Goal: Communication & Community: Answer question/provide support

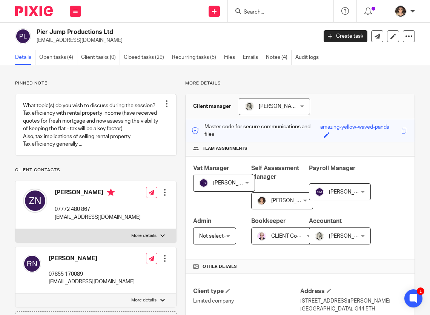
click at [256, 11] on input "Search" at bounding box center [277, 12] width 68 height 7
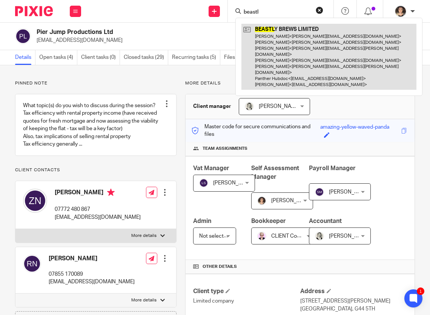
type input "beastl"
click at [307, 49] on link at bounding box center [328, 57] width 175 height 66
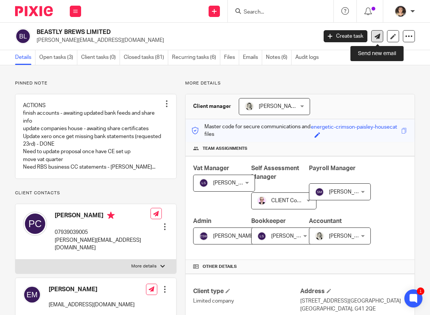
click at [378, 34] on icon at bounding box center [377, 37] width 6 height 6
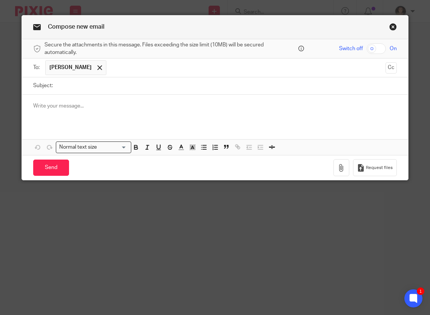
click at [394, 26] on link "Close this dialog window" at bounding box center [393, 28] width 8 height 10
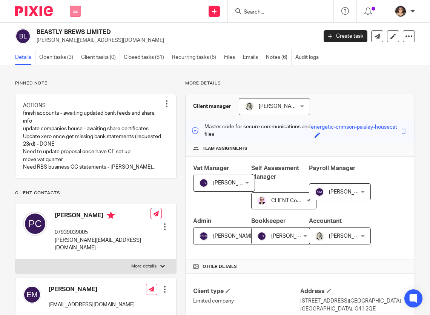
click at [71, 12] on button at bounding box center [75, 11] width 11 height 11
click at [73, 44] on link "Email" at bounding box center [71, 45] width 12 height 5
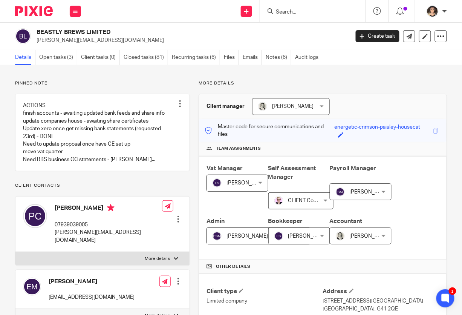
click at [294, 12] on input "Search" at bounding box center [309, 12] width 68 height 7
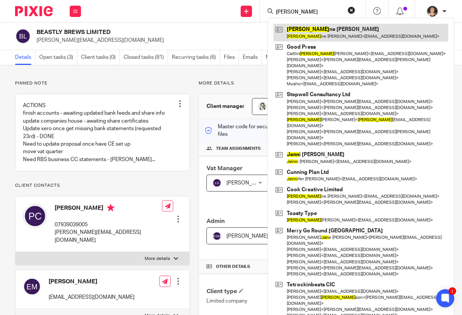
type input "jean"
click at [311, 33] on link at bounding box center [361, 32] width 175 height 17
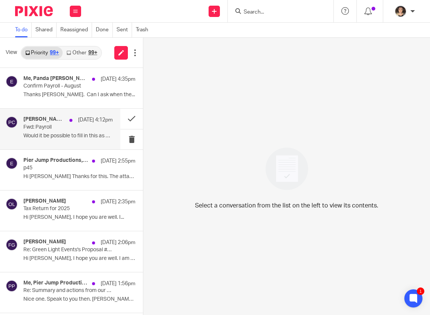
click at [55, 127] on p "Fwd: Payroll" at bounding box center [59, 127] width 72 height 6
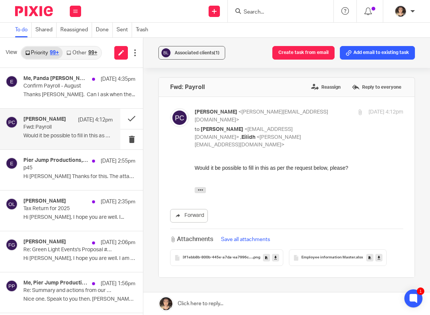
click at [237, 249] on div "3f1ebb8b-800b-445e-a7da-ea7996cac378 .png" at bounding box center [226, 257] width 113 height 17
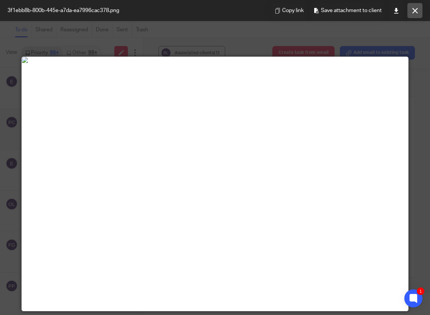
click at [412, 15] on button at bounding box center [414, 10] width 15 height 15
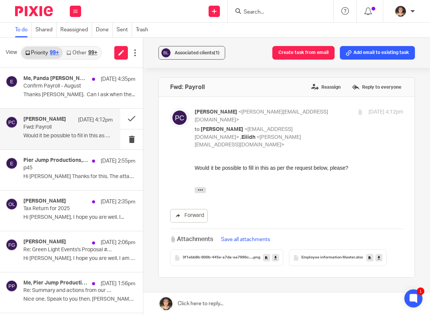
click at [197, 309] on link at bounding box center [286, 303] width 286 height 23
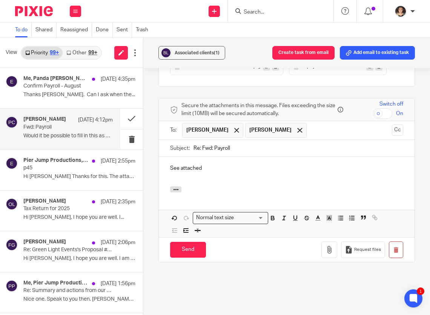
scroll to position [228, 0]
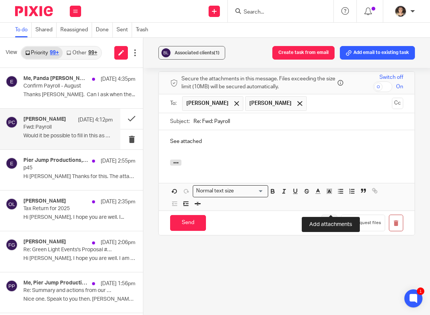
click at [330, 219] on icon "button" at bounding box center [329, 223] width 8 height 8
click at [329, 219] on icon "button" at bounding box center [329, 223] width 8 height 8
click at [331, 219] on icon "button" at bounding box center [329, 223] width 8 height 8
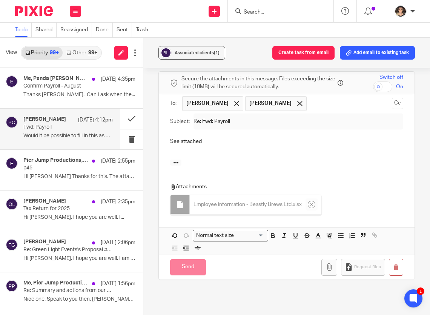
click at [224, 138] on p "See attached" at bounding box center [286, 142] width 233 height 8
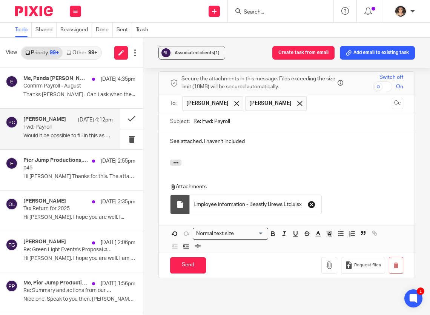
click at [313, 201] on icon "button" at bounding box center [312, 205] width 8 height 8
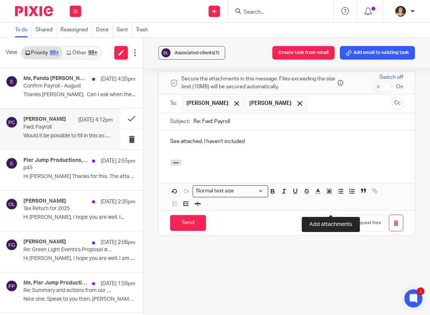
click at [333, 214] on button "button" at bounding box center [329, 222] width 16 height 17
click at [329, 219] on icon "button" at bounding box center [329, 223] width 8 height 8
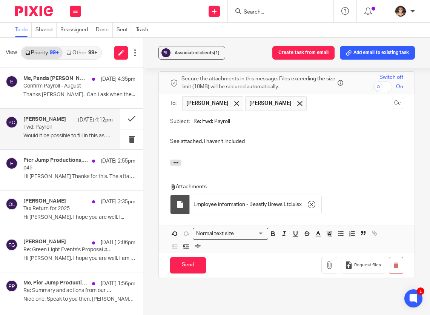
click at [265, 138] on p "See attached. I haven't included" at bounding box center [286, 142] width 233 height 8
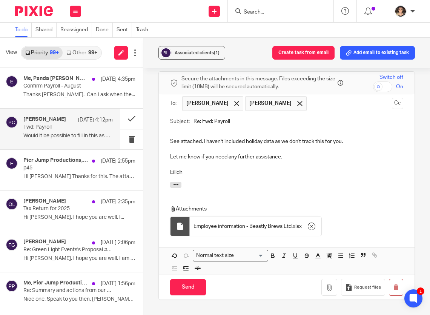
scroll to position [179, 0]
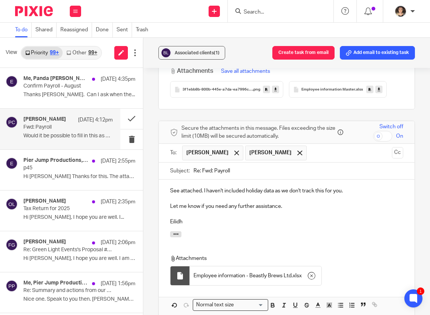
click at [386, 131] on input "checkbox" at bounding box center [382, 136] width 19 height 11
checkbox input "true"
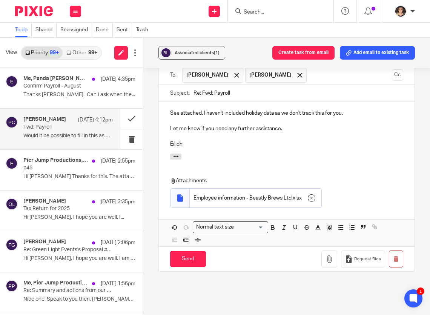
scroll to position [255, 0]
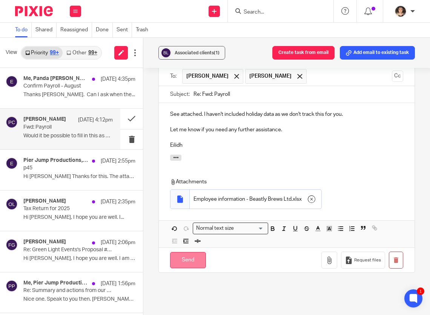
click at [185, 252] on input "Send" at bounding box center [188, 260] width 36 height 16
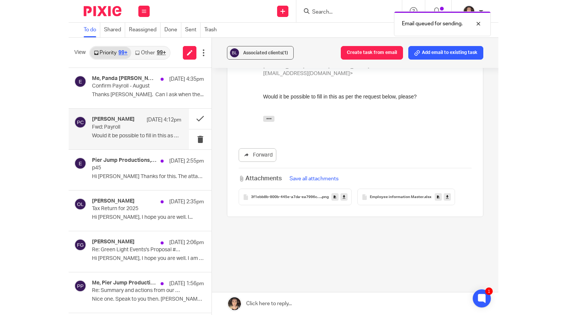
scroll to position [55, 0]
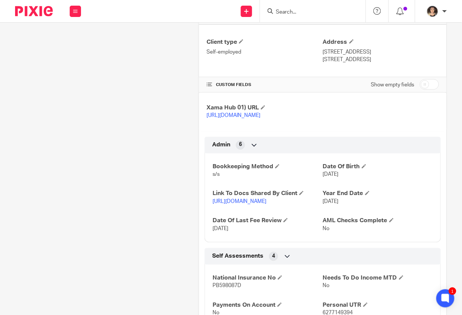
scroll to position [242, 0]
click at [240, 205] on link "[URL][DOMAIN_NAME]" at bounding box center [240, 201] width 54 height 5
